Goal: Task Accomplishment & Management: Use online tool/utility

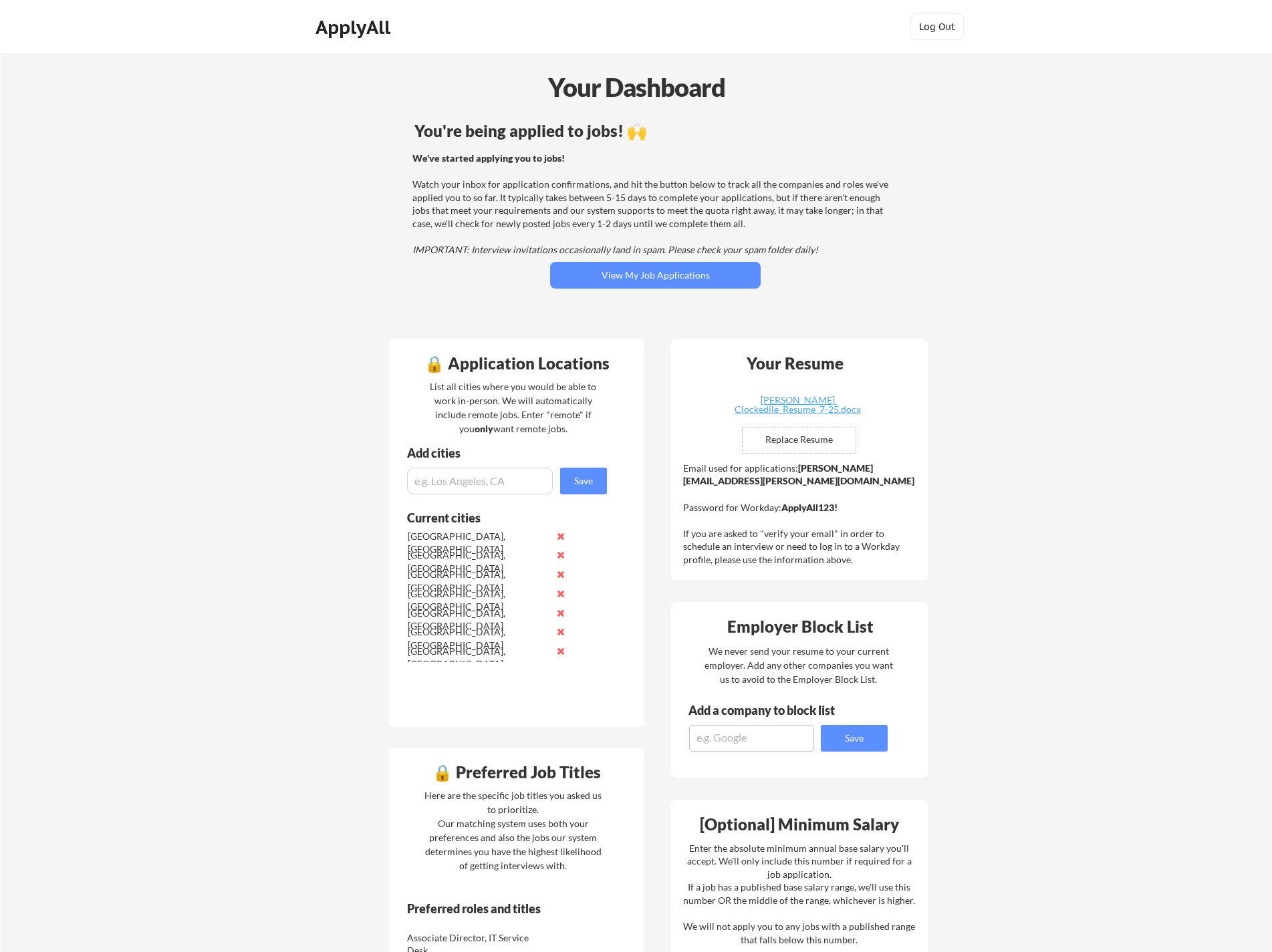
click at [779, 441] on input "file" at bounding box center [799, 441] width 113 height 26
type input "C:\fakepath\Jeremy_Clockedile_Resume_10-25.docx"
